Goal: Task Accomplishment & Management: Use online tool/utility

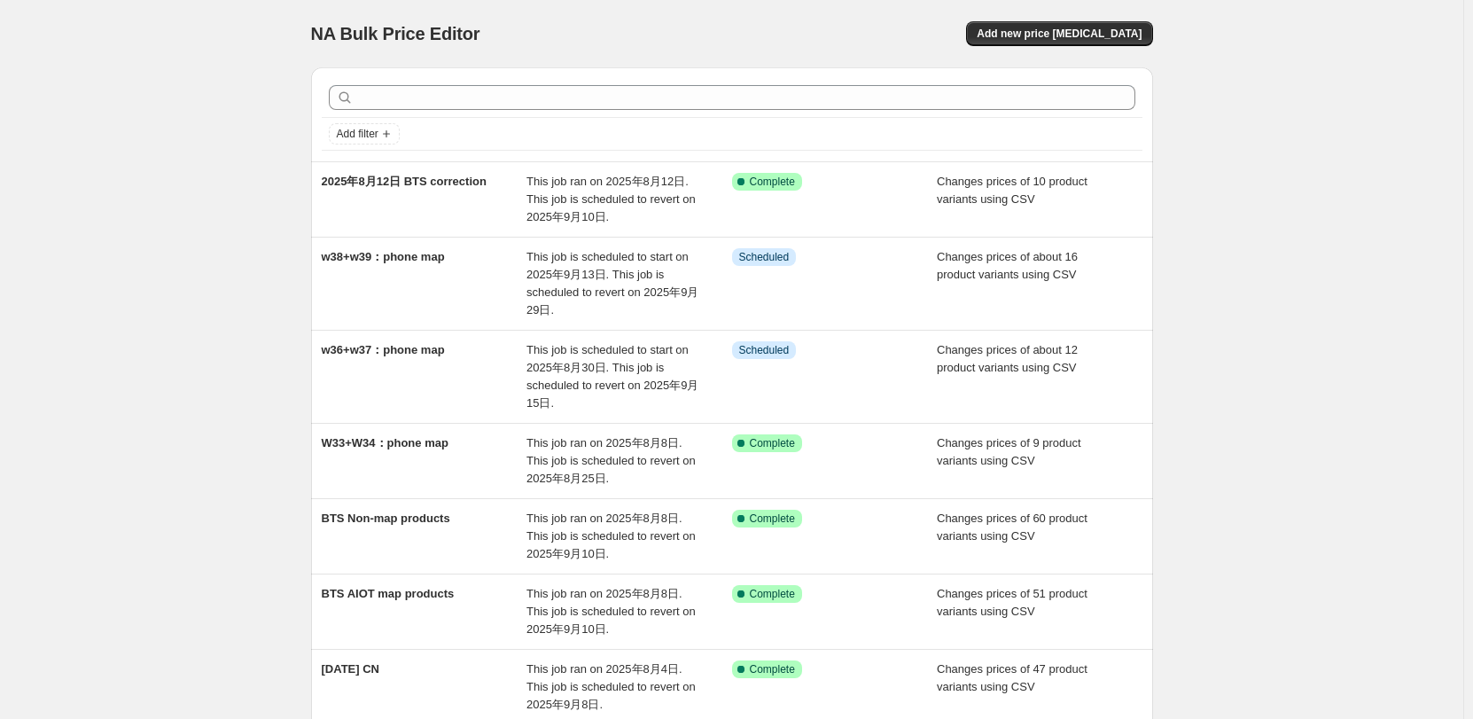
drag, startPoint x: 1298, startPoint y: 155, endPoint x: 1243, endPoint y: 76, distance: 96.1
click at [1298, 155] on div "NA Bulk Price Editor. This page is ready NA Bulk Price Editor Add new price [ME…" at bounding box center [731, 554] width 1463 height 1108
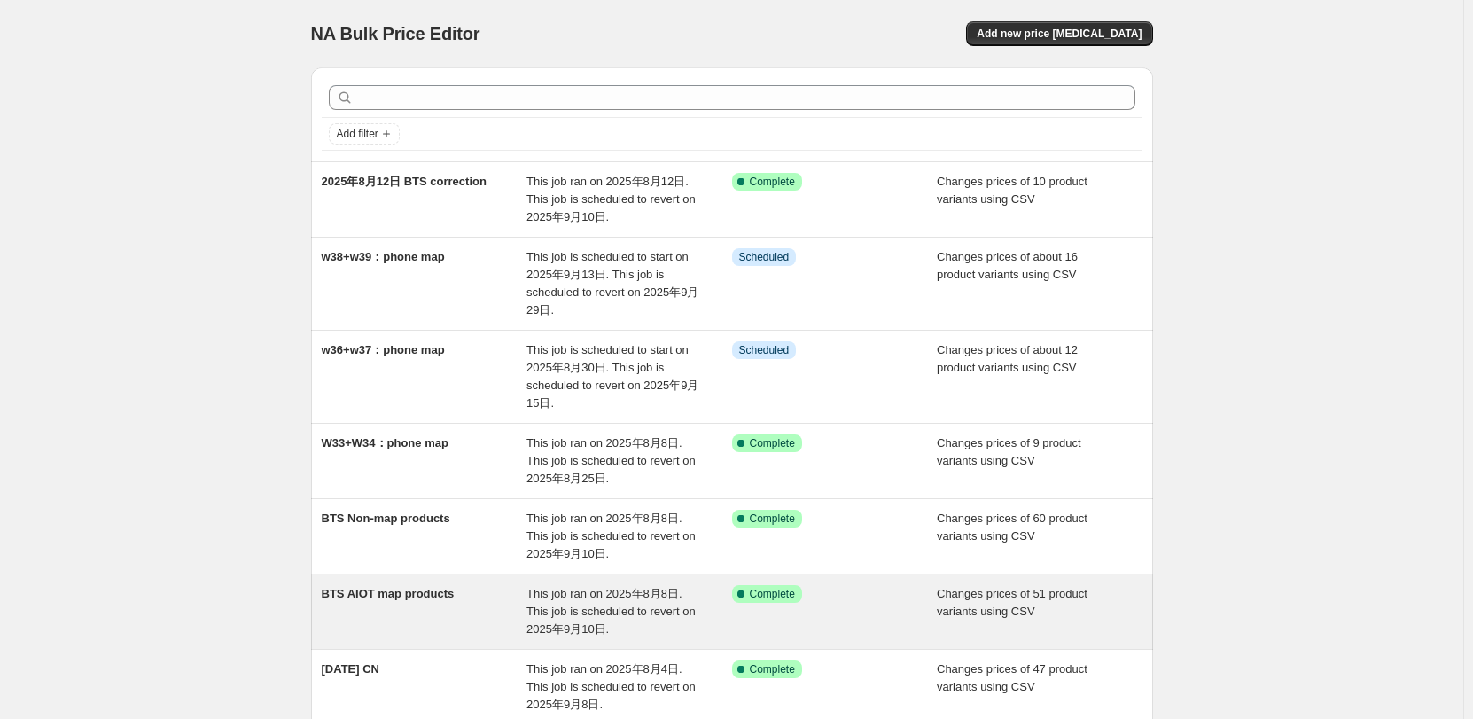
click at [609, 598] on span "This job ran on 2025年8月8日. This job is scheduled to revert on 2025年9月10日." at bounding box center [610, 611] width 169 height 49
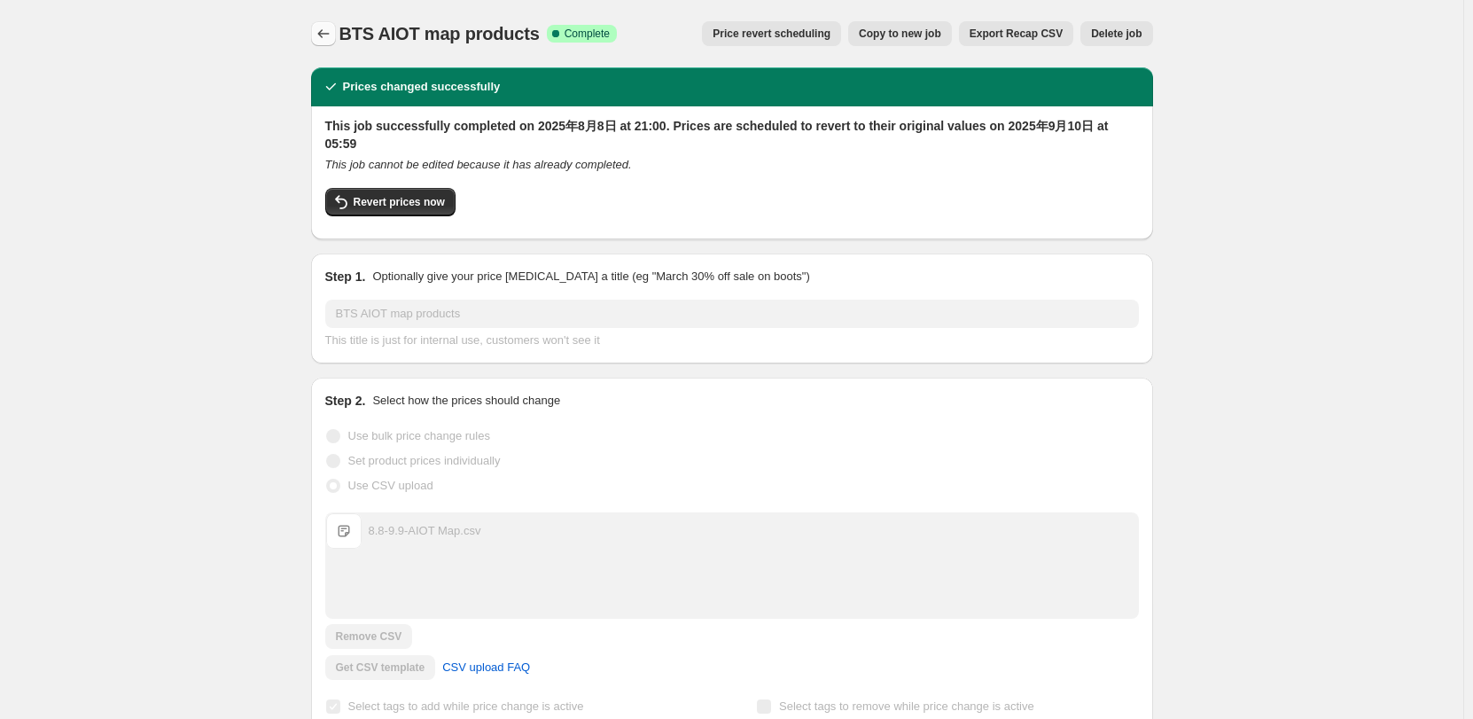
click at [322, 37] on icon "Price change jobs" at bounding box center [324, 34] width 18 height 18
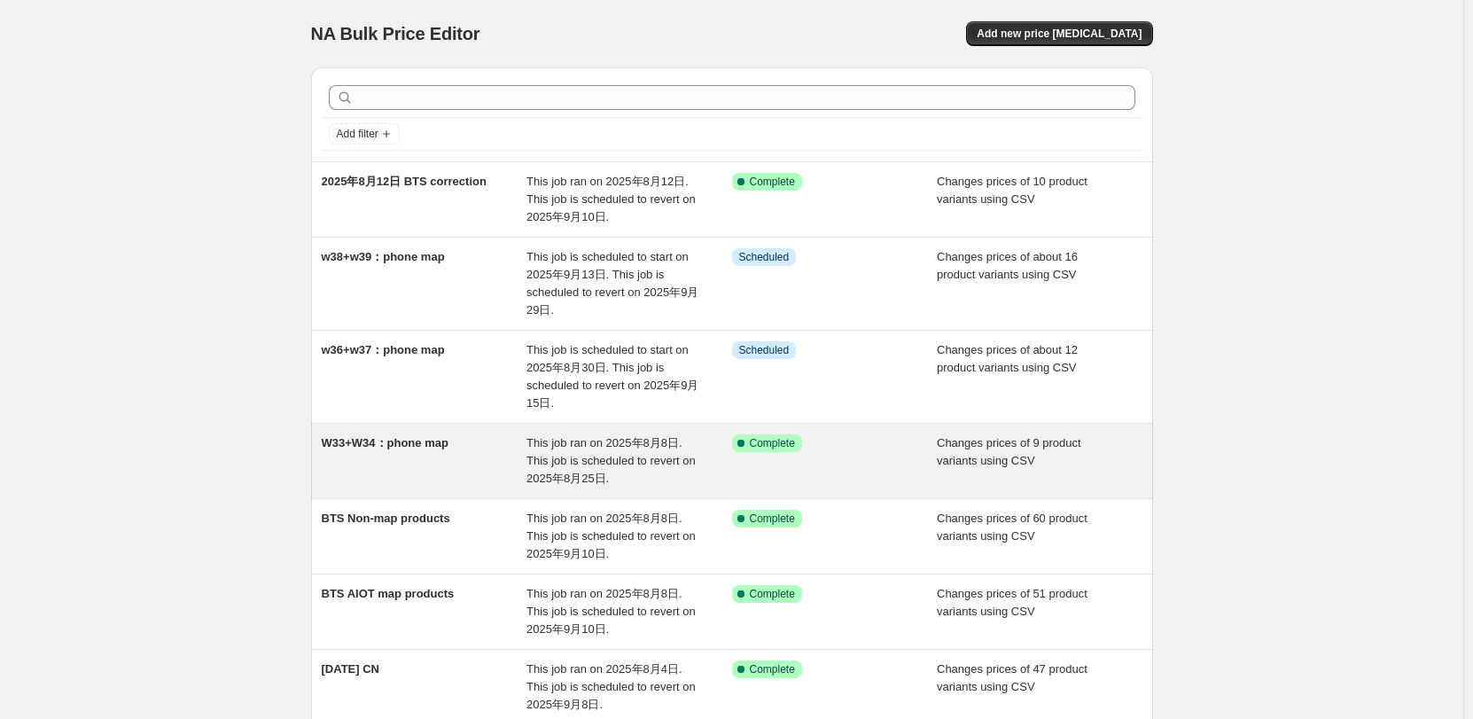
click at [429, 443] on span "W33+W34：phone map" at bounding box center [385, 442] width 127 height 13
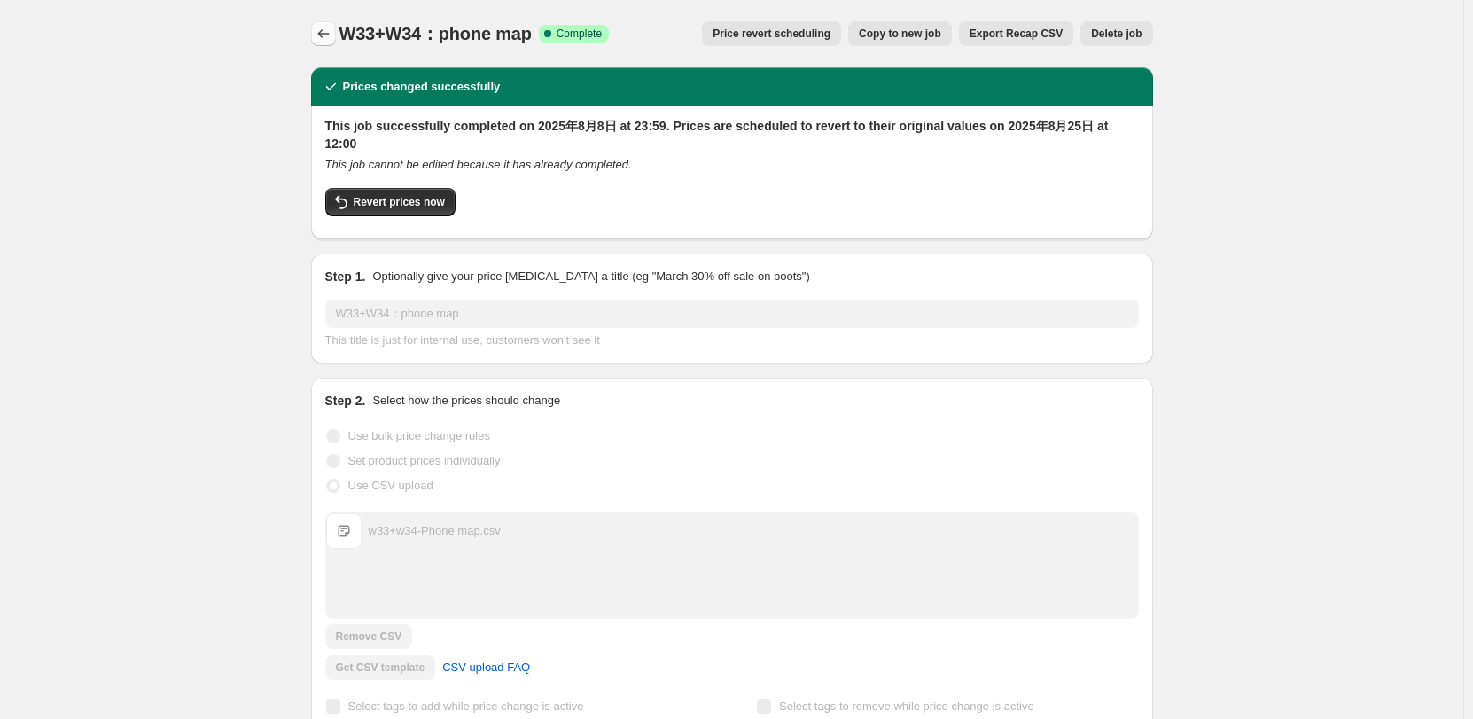
click at [330, 34] on icon "Price change jobs" at bounding box center [324, 34] width 18 height 18
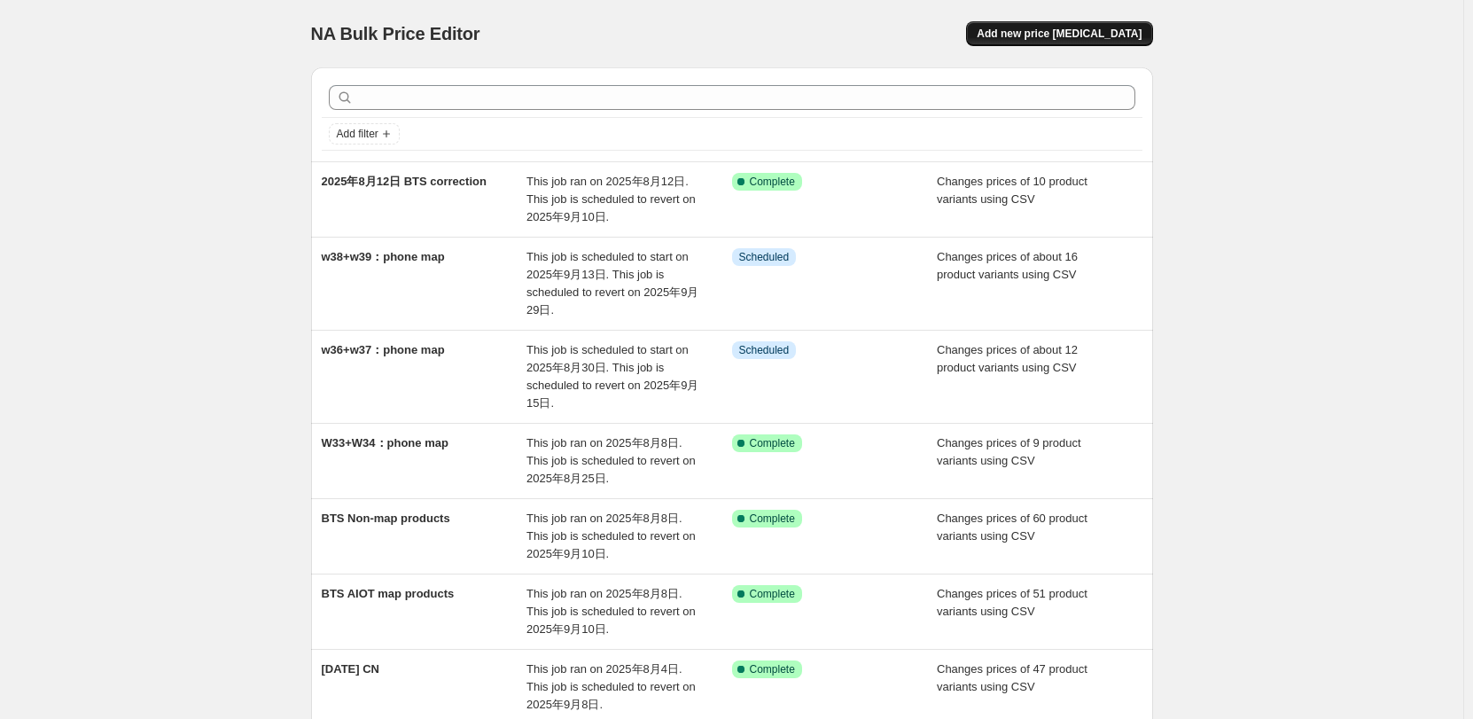
click at [1100, 28] on span "Add new price [MEDICAL_DATA]" at bounding box center [1059, 34] width 165 height 14
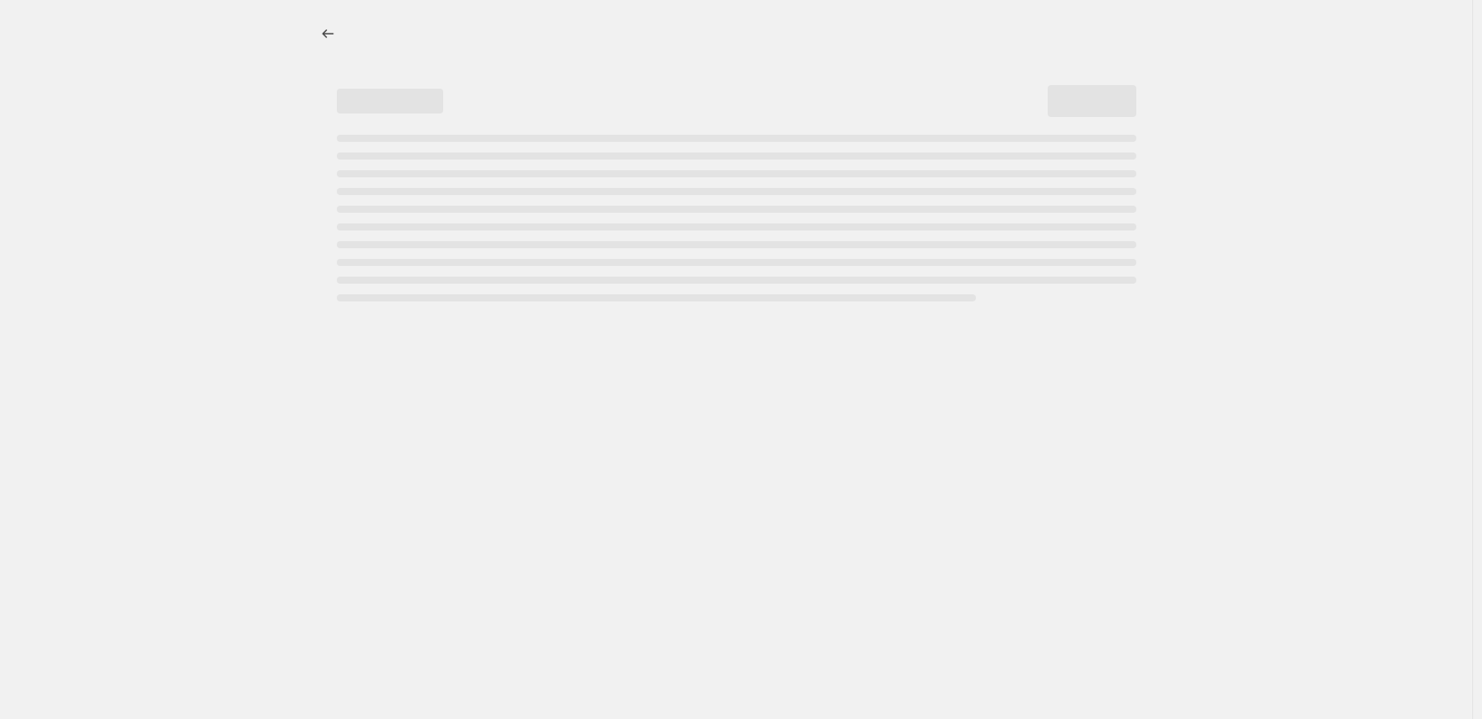
select select "percentage"
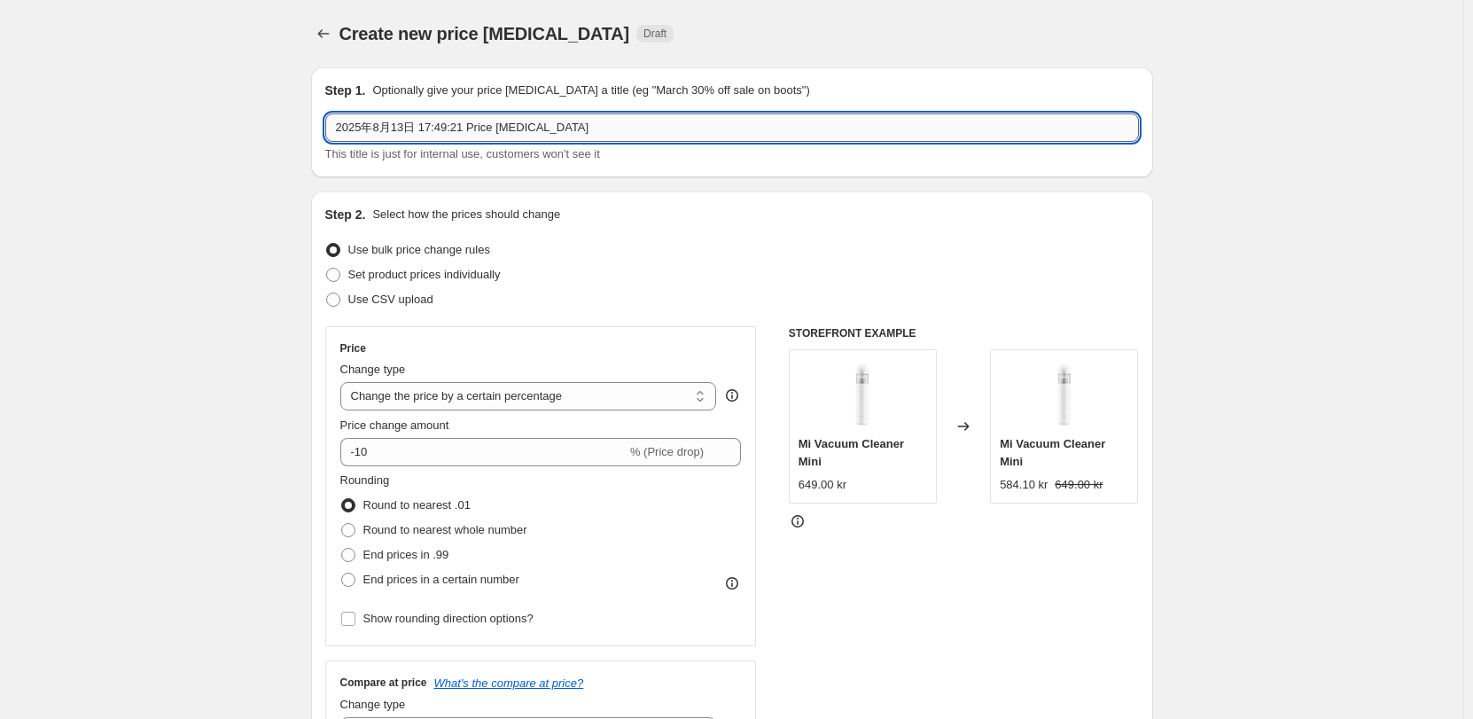
drag, startPoint x: 482, startPoint y: 127, endPoint x: 580, endPoint y: 129, distance: 97.5
click at [482, 127] on input "2025年8月13日 17:49:21 Price [MEDICAL_DATA]" at bounding box center [732, 127] width 814 height 28
drag, startPoint x: 124, startPoint y: 119, endPoint x: 19, endPoint y: 119, distance: 104.6
type input "xiaomi 14T pro 12+512 profitable"
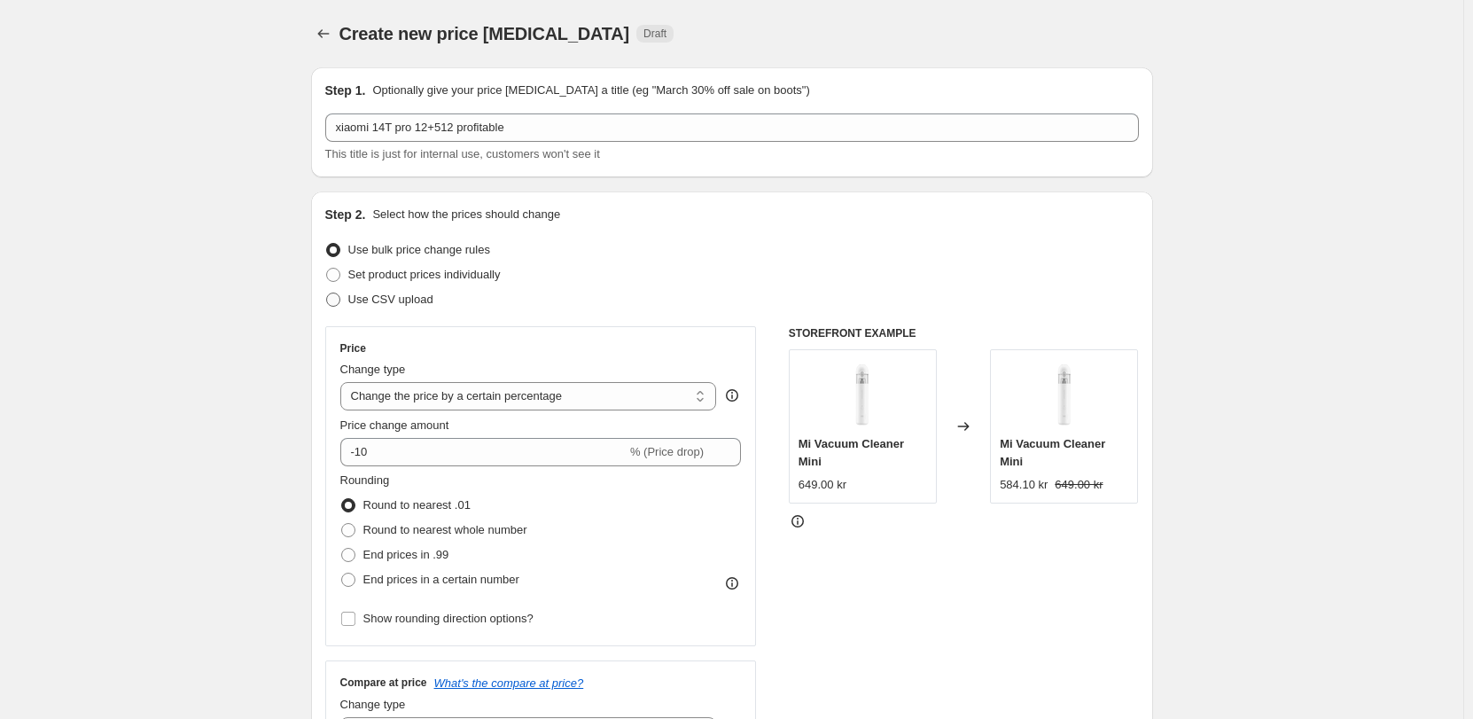
click at [383, 292] on span "Use CSV upload" at bounding box center [390, 300] width 85 height 18
click at [327, 292] on input "Use CSV upload" at bounding box center [326, 292] width 1 height 1
radio input "true"
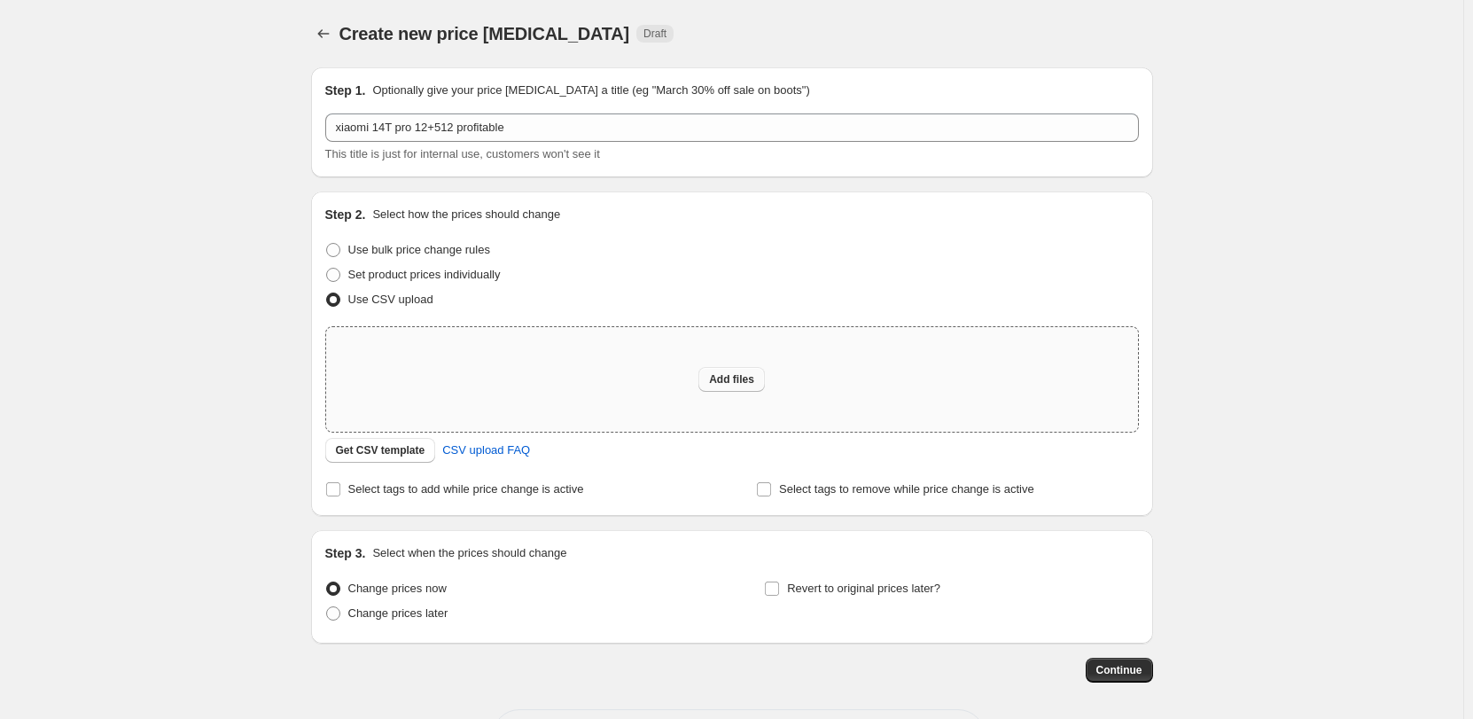
click at [730, 379] on span "Add files" at bounding box center [731, 379] width 45 height 14
type input "C:\fakepath\20250813 xiaomi 14T pro 12+512 .csv"
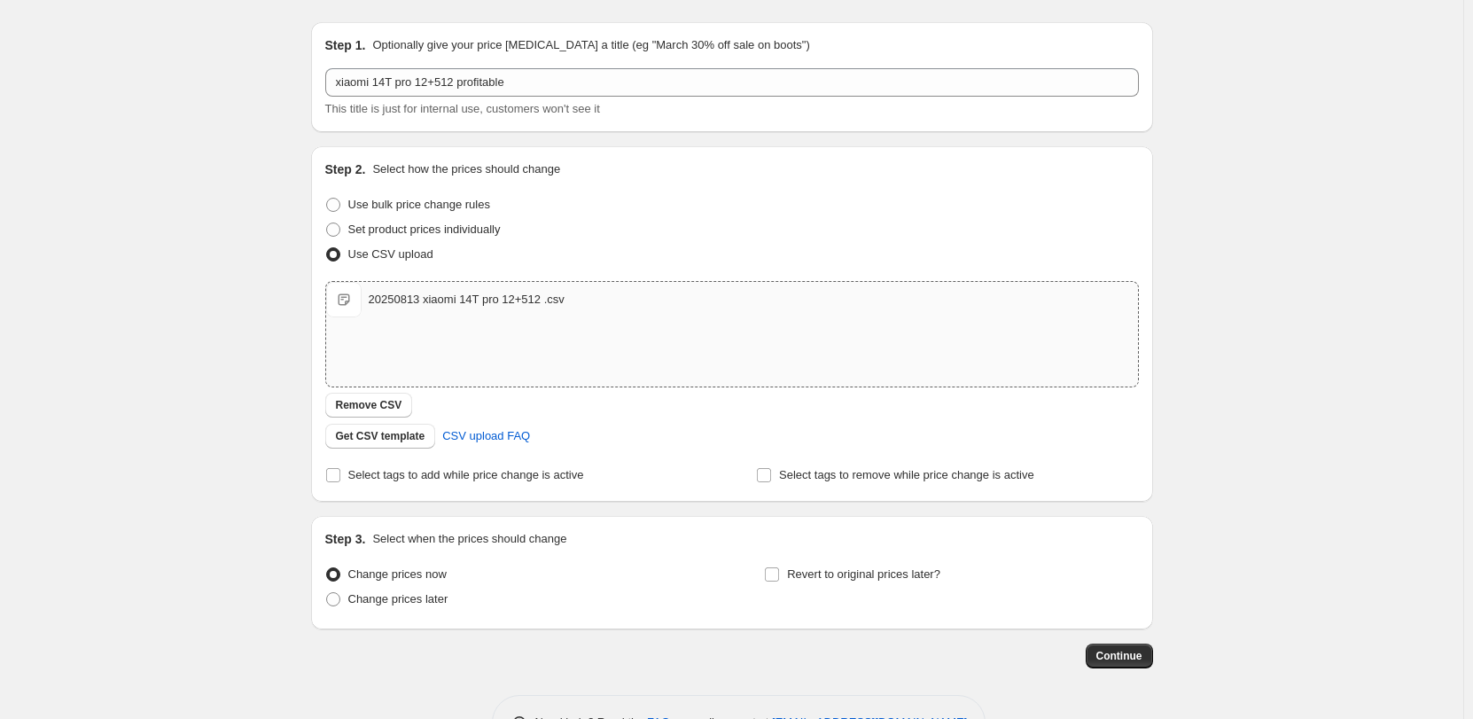
scroll to position [103, 0]
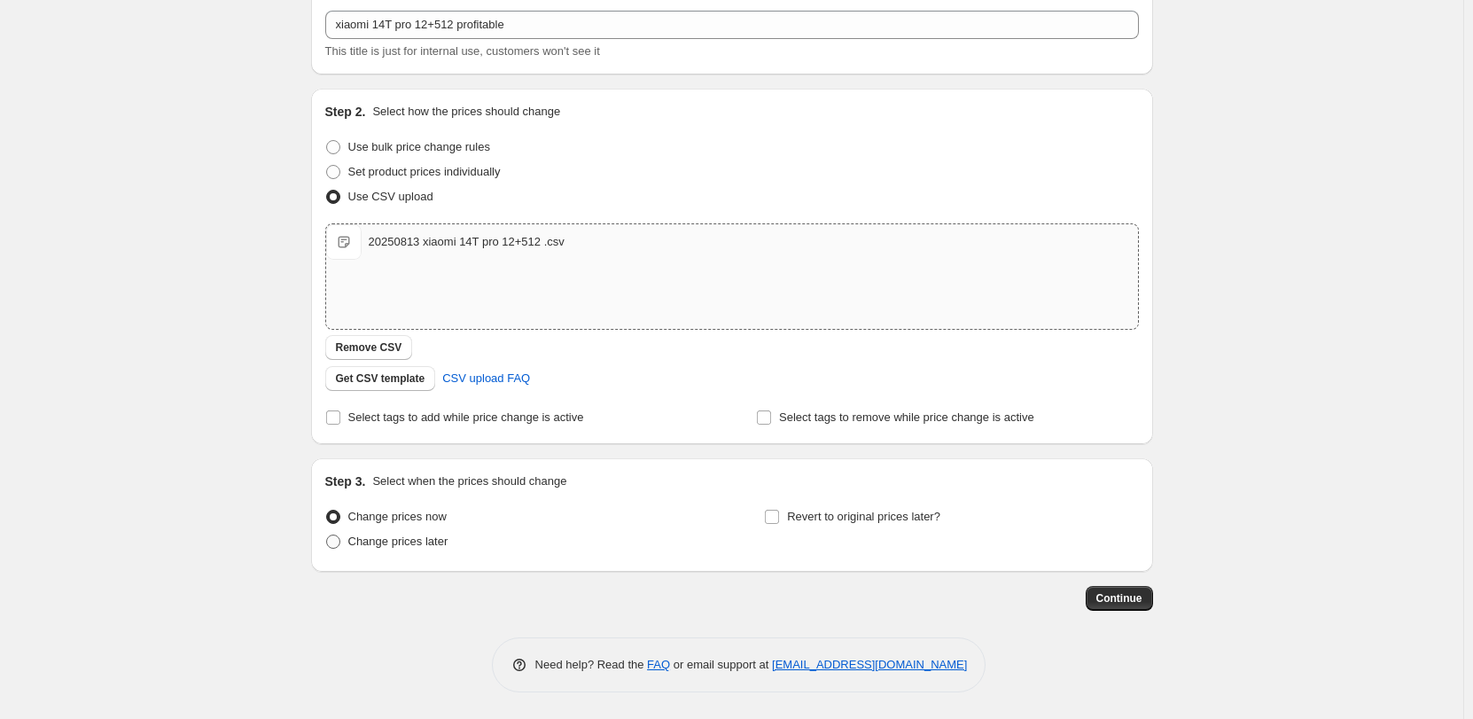
click at [412, 546] on span "Change prices later" at bounding box center [398, 540] width 100 height 13
click at [327, 535] on input "Change prices later" at bounding box center [326, 534] width 1 height 1
radio input "true"
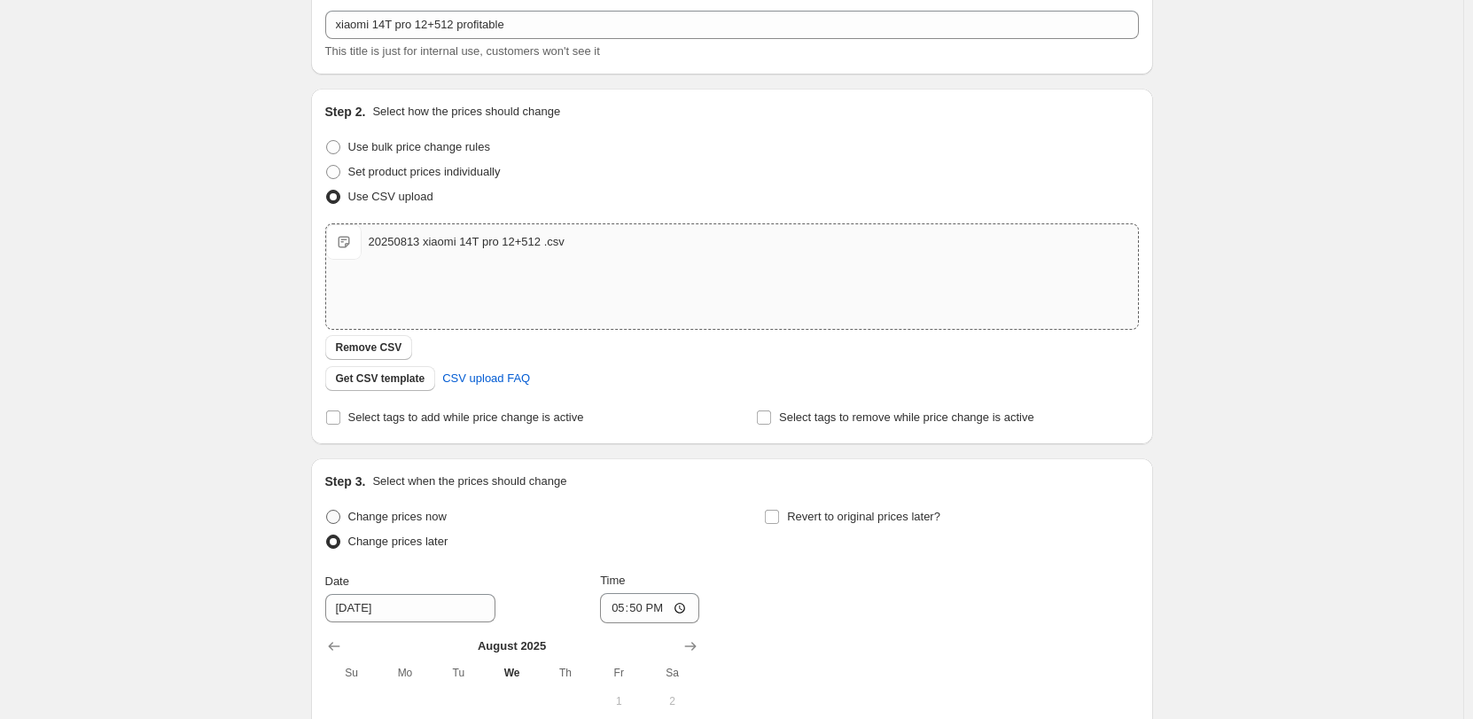
click at [447, 514] on span "Change prices now" at bounding box center [397, 516] width 98 height 13
click at [327, 511] on input "Change prices now" at bounding box center [326, 510] width 1 height 1
radio input "true"
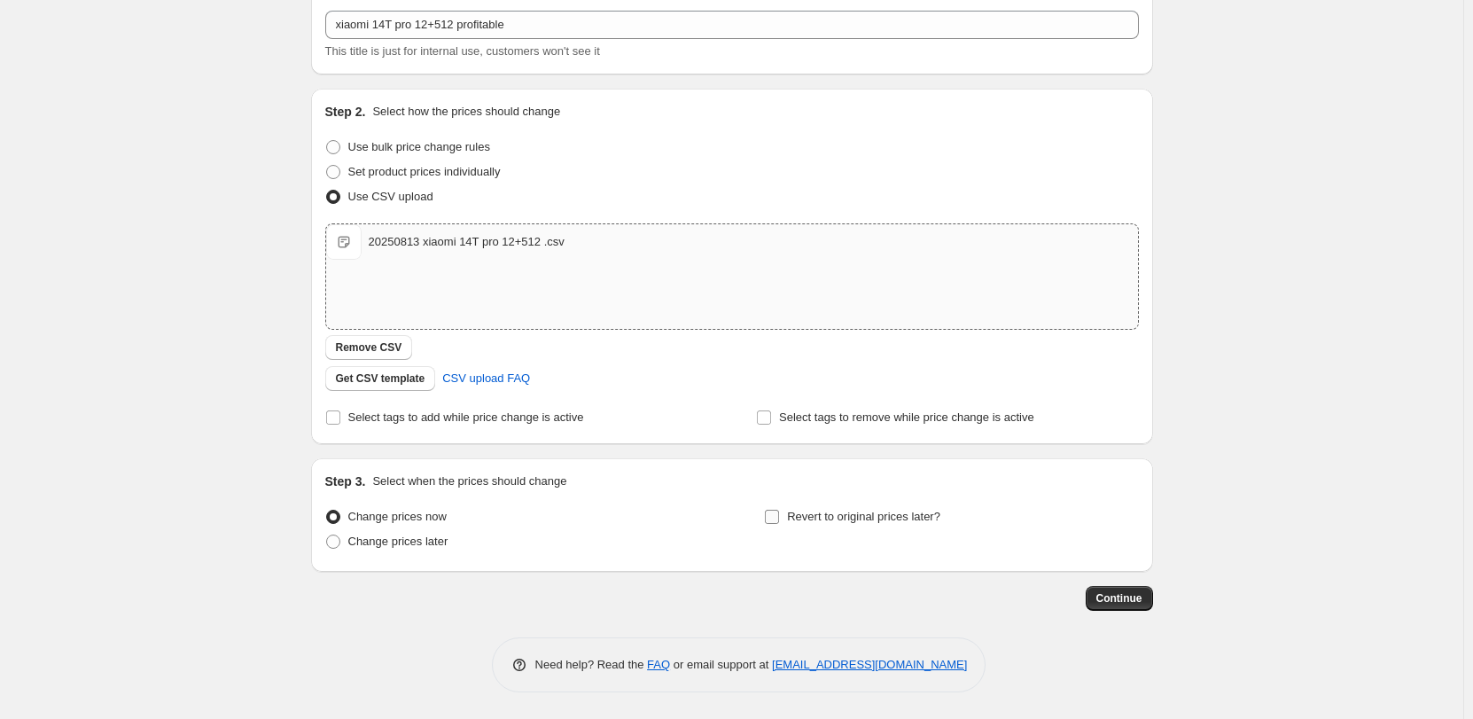
click at [792, 517] on span "Revert to original prices later?" at bounding box center [863, 516] width 153 height 13
click at [779, 517] on input "Revert to original prices later?" at bounding box center [772, 517] width 14 height 14
checkbox input "true"
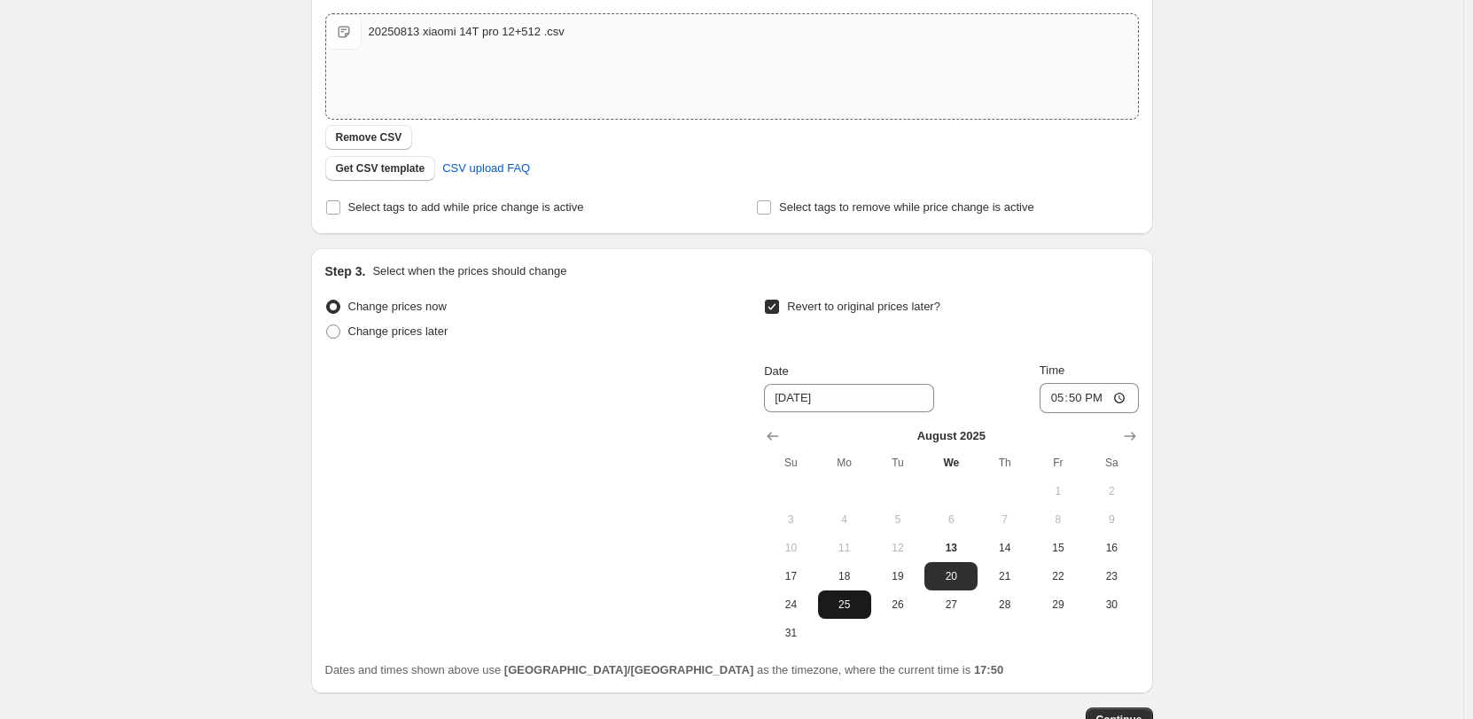
scroll to position [168, 0]
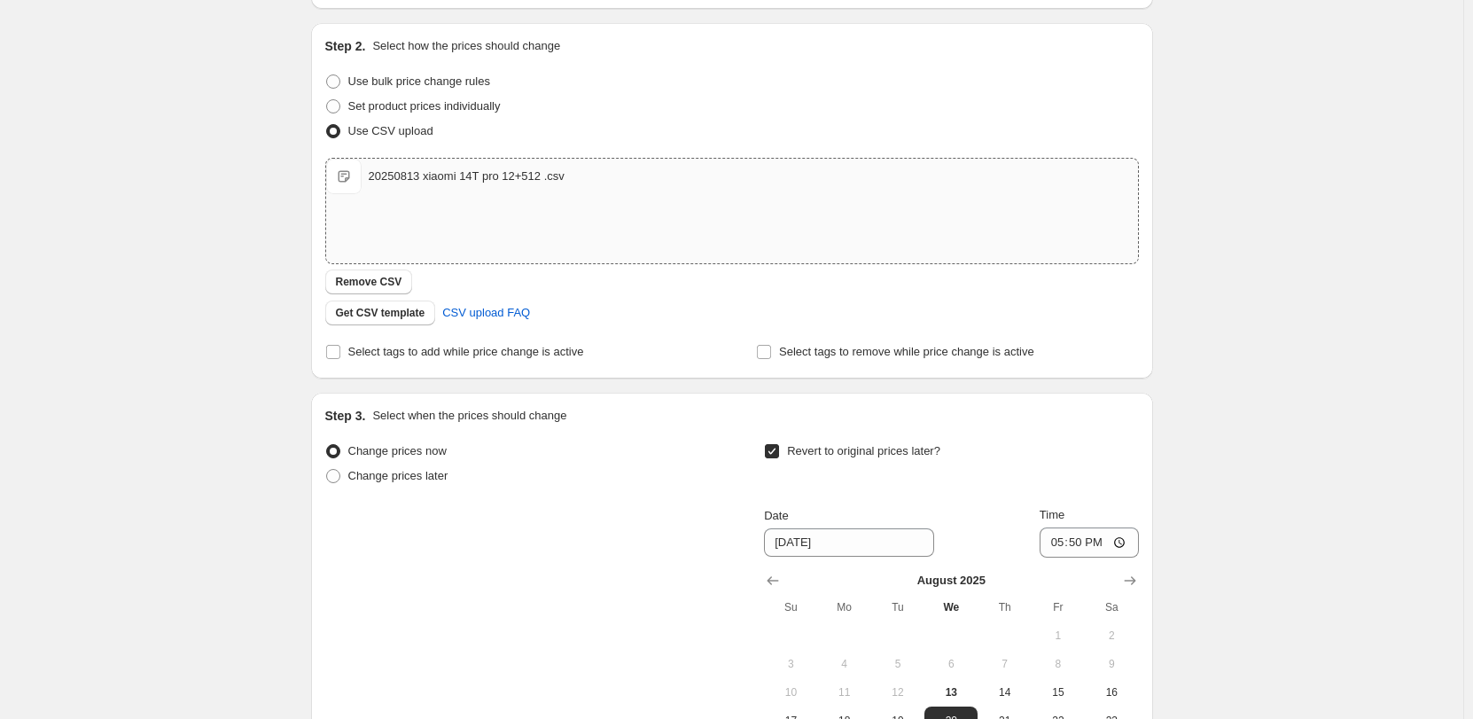
click at [195, 495] on div "Create new price [MEDICAL_DATA]. This page is ready Create new price [MEDICAL_D…" at bounding box center [731, 408] width 1463 height 1153
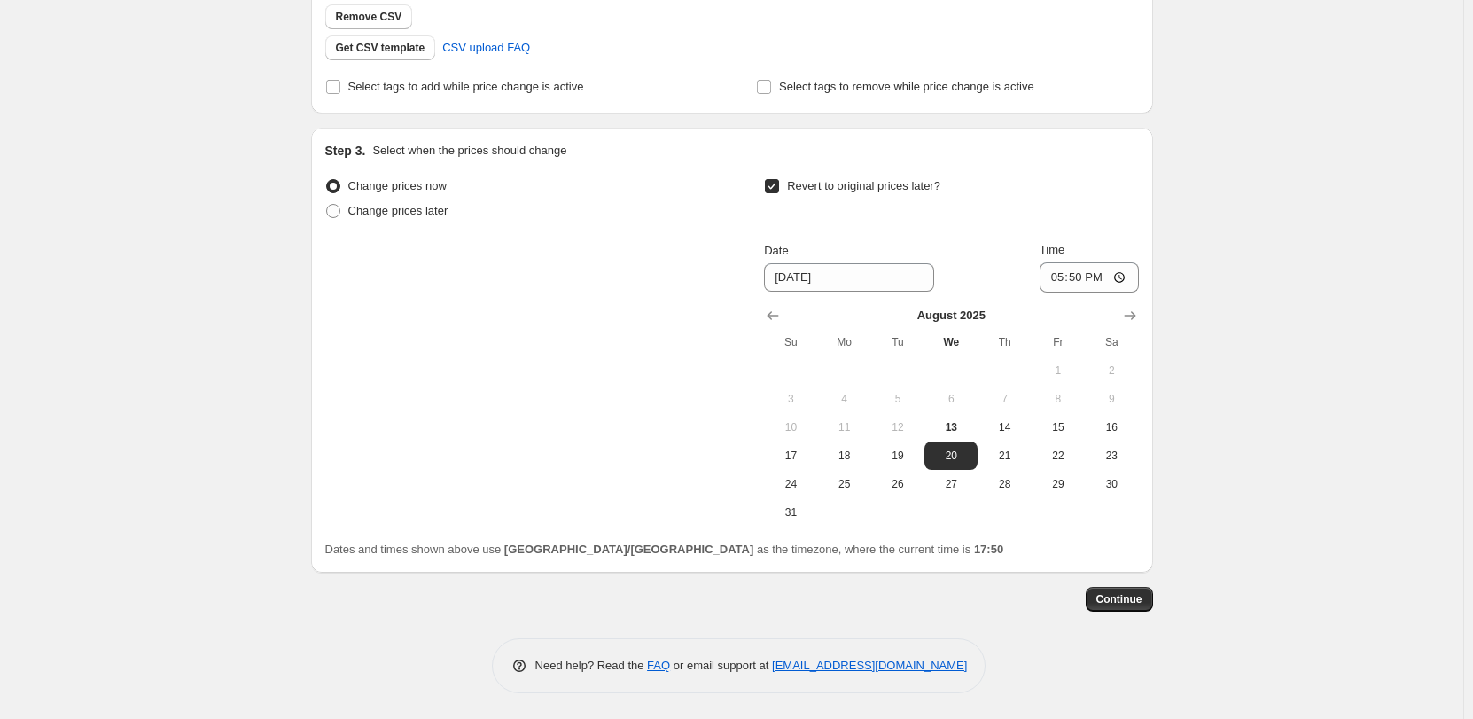
scroll to position [434, 0]
click at [839, 482] on span "25" at bounding box center [844, 483] width 39 height 14
type input "[DATE]"
click at [1123, 276] on input "17:50" at bounding box center [1089, 276] width 99 height 30
type input "05:59"
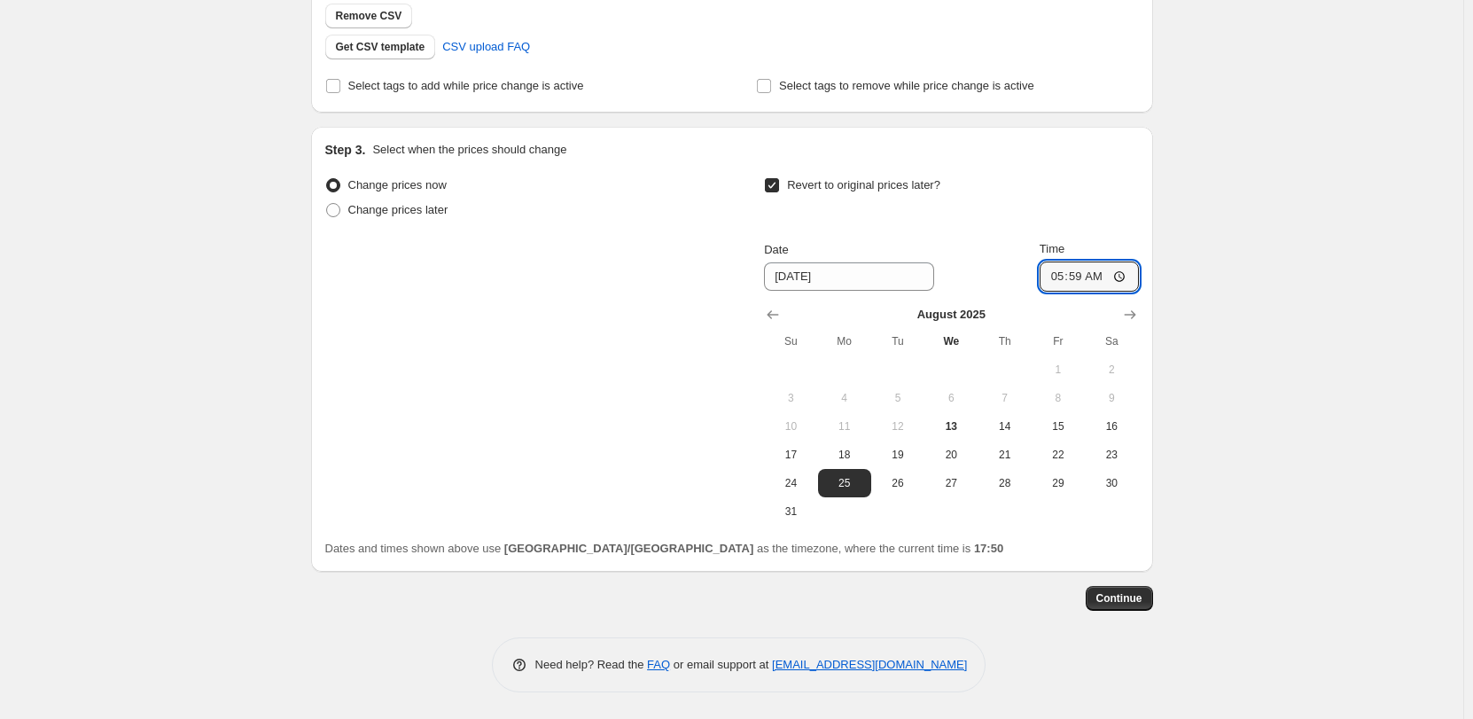
click at [1243, 374] on div "Create new price [MEDICAL_DATA]. This page is ready Create new price [MEDICAL_D…" at bounding box center [731, 142] width 1463 height 1153
click at [1139, 606] on button "Continue" at bounding box center [1119, 598] width 67 height 25
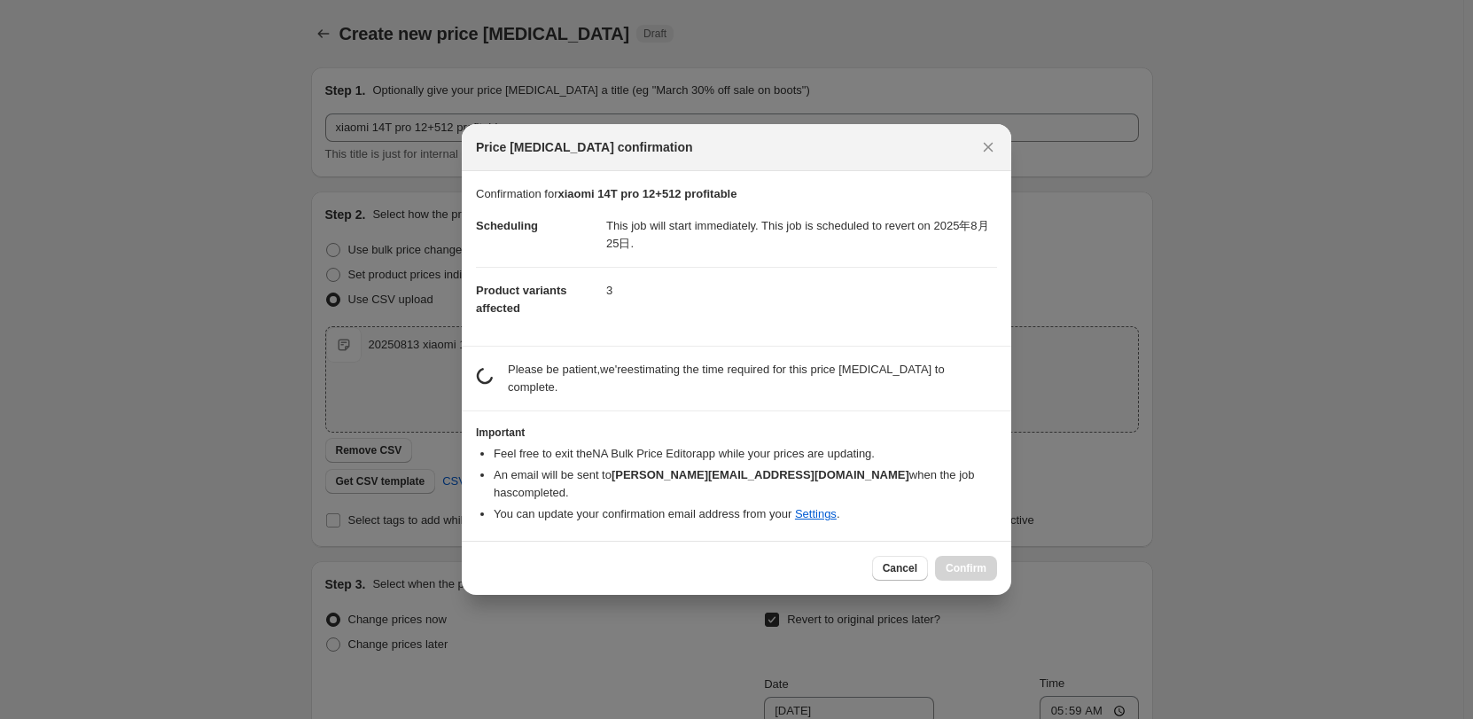
scroll to position [0, 0]
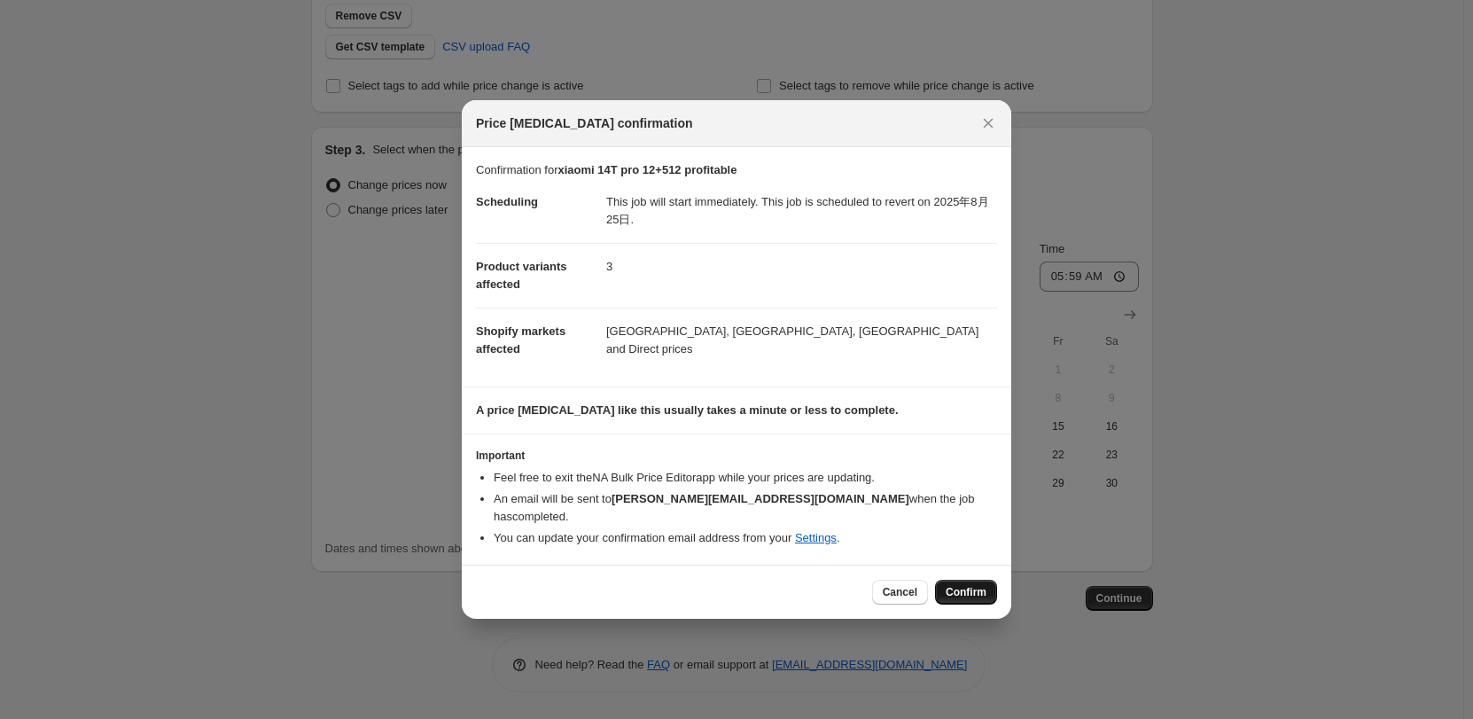
click at [963, 585] on span "Confirm" at bounding box center [966, 592] width 41 height 14
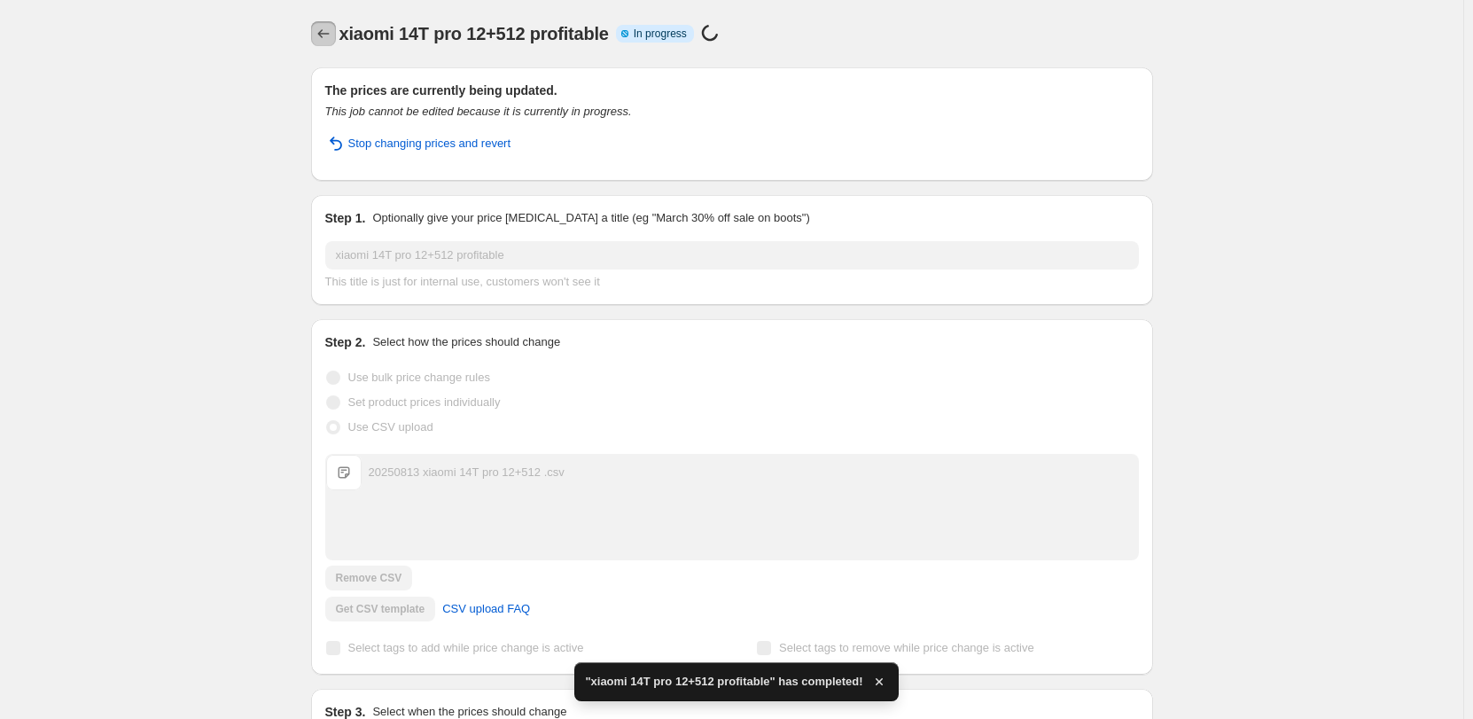
click at [319, 33] on icon "Price change jobs" at bounding box center [324, 34] width 18 height 18
